Goal: Obtain resource: Download file/media

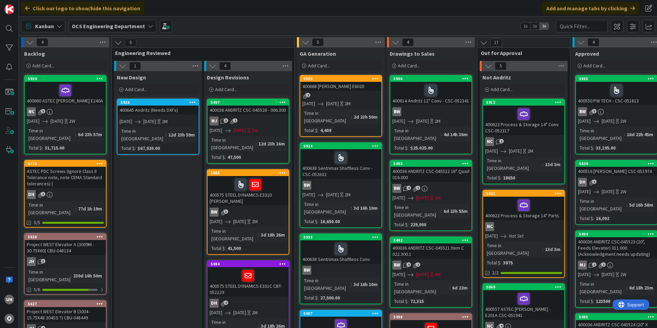
scroll to position [0, 598]
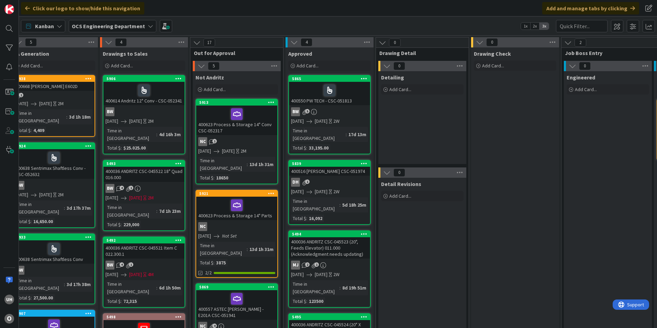
scroll to position [0, 598]
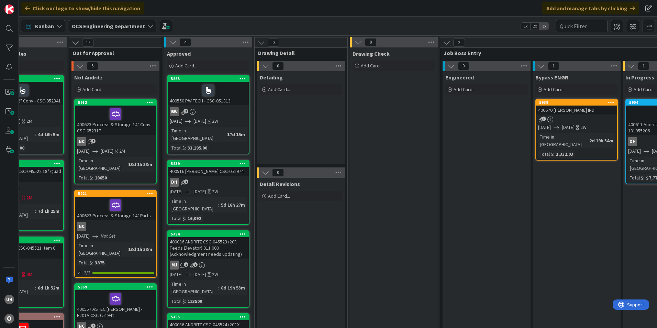
scroll to position [0, 598]
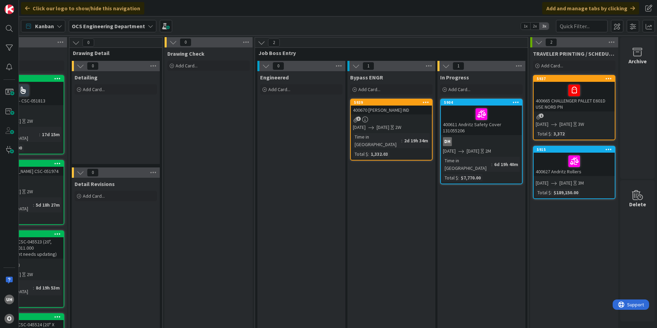
click at [402, 113] on div "400670 [PERSON_NAME] IND" at bounding box center [391, 109] width 81 height 9
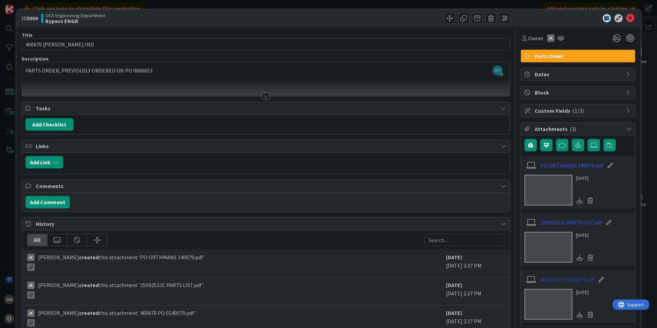
click at [559, 279] on link "400670 PO 0140079.pdf" at bounding box center [567, 279] width 54 height 8
click at [626, 16] on icon at bounding box center [630, 18] width 8 height 8
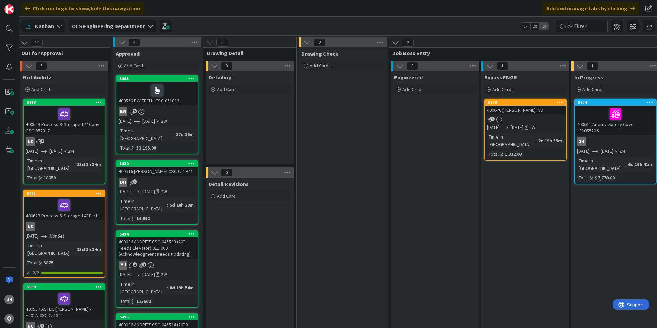
scroll to position [0, 489]
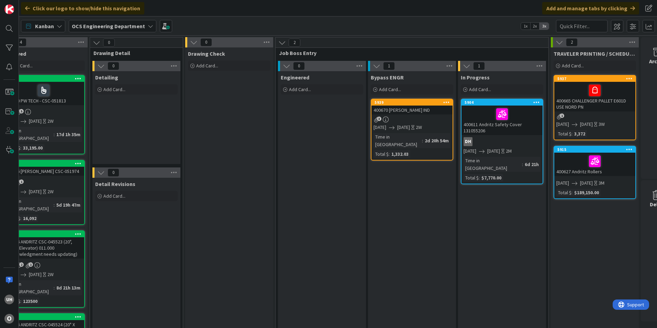
scroll to position [0, 598]
